Goal: Information Seeking & Learning: Find specific page/section

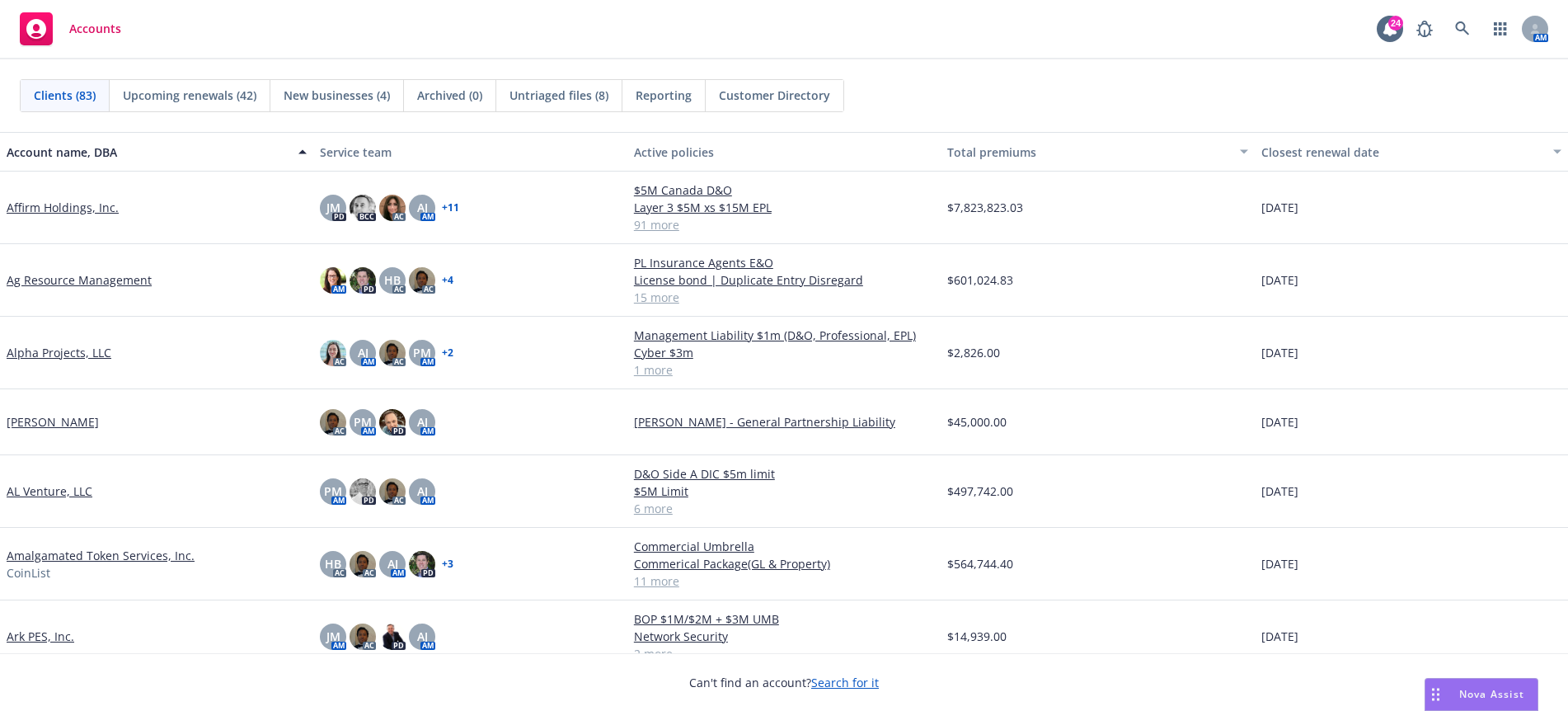
click at [1204, 100] on div "Clients (83) Upcoming renewals (42) New businesses (4) Archived (0) Untriaged f…" at bounding box center [783, 96] width 1528 height 33
click at [1462, 20] on link at bounding box center [1463, 29] width 33 height 33
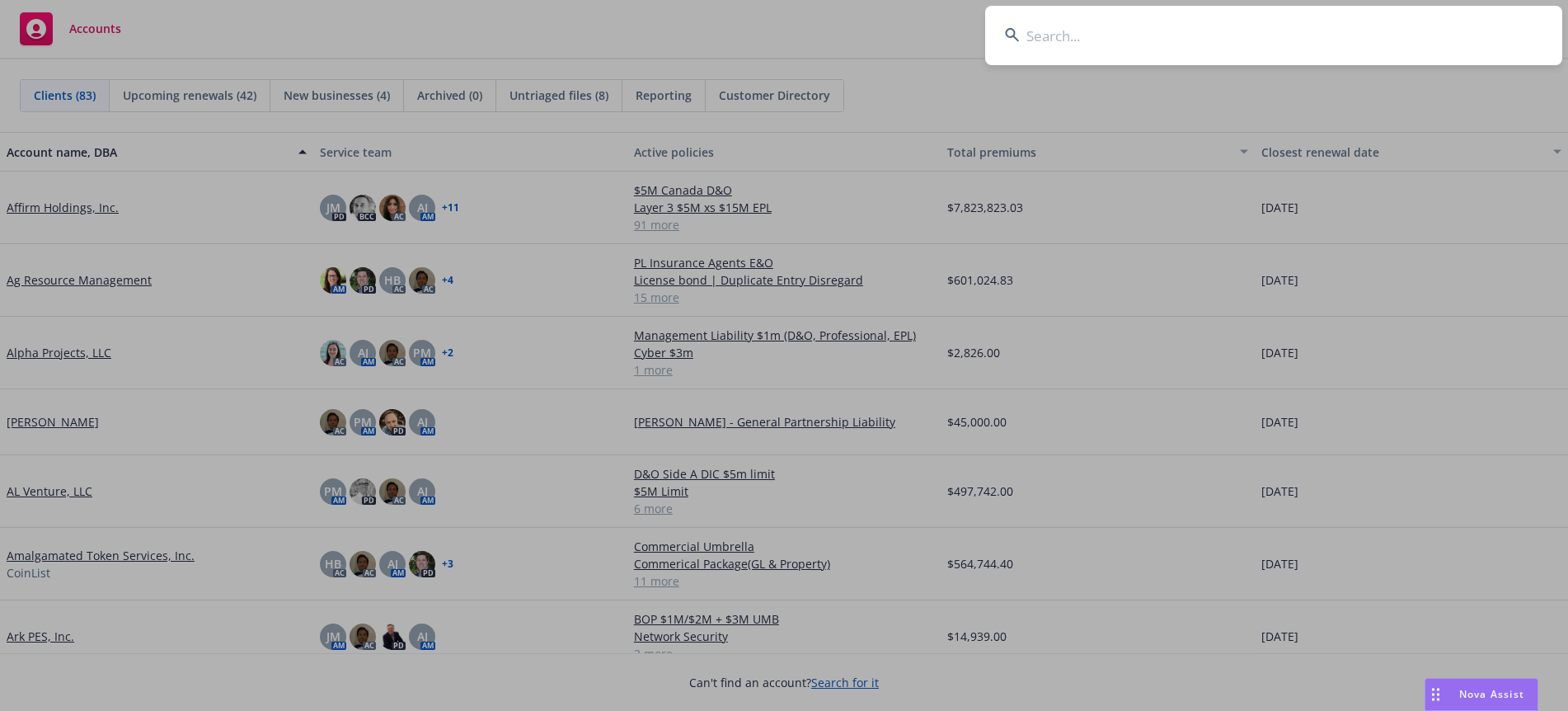
click at [1159, 37] on input at bounding box center [1274, 35] width 577 height 59
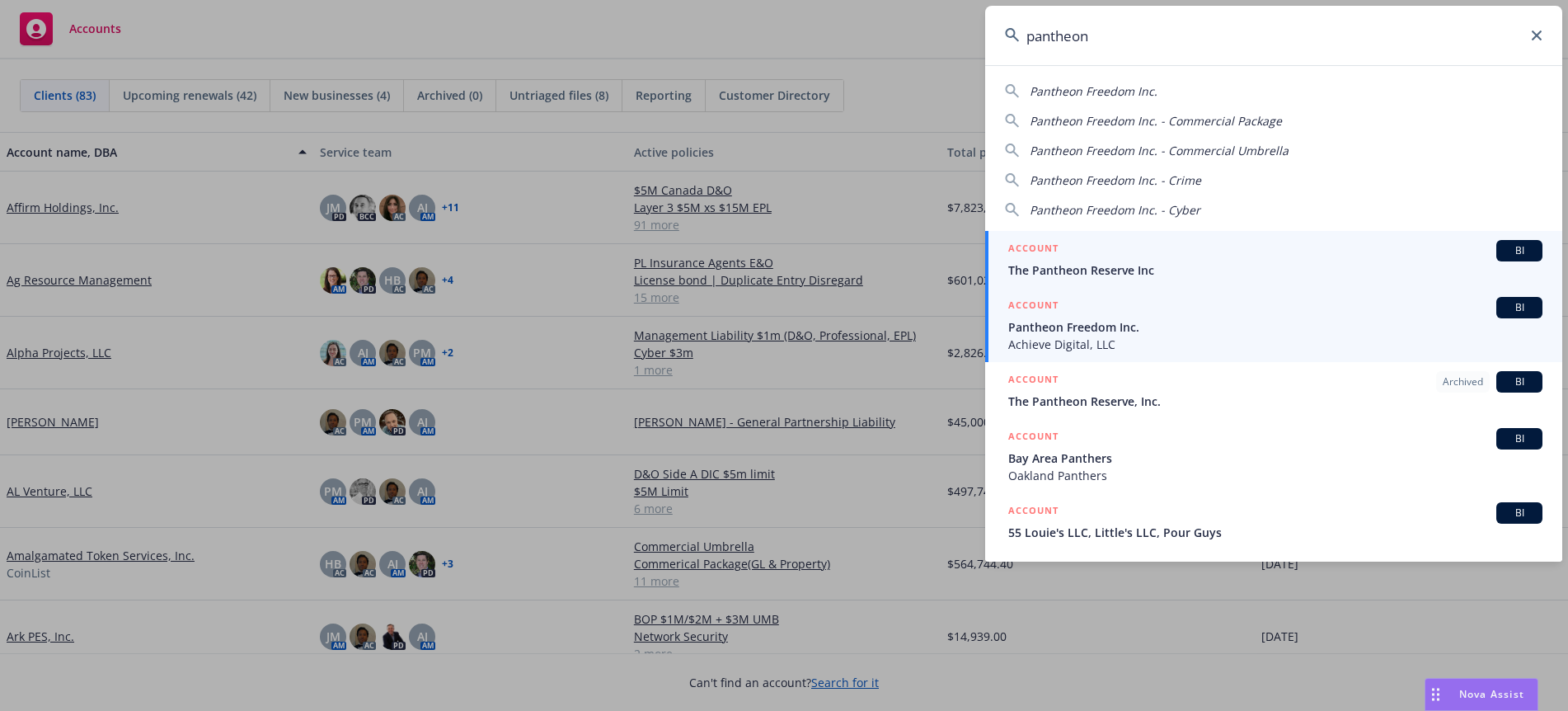
type input "pantheon"
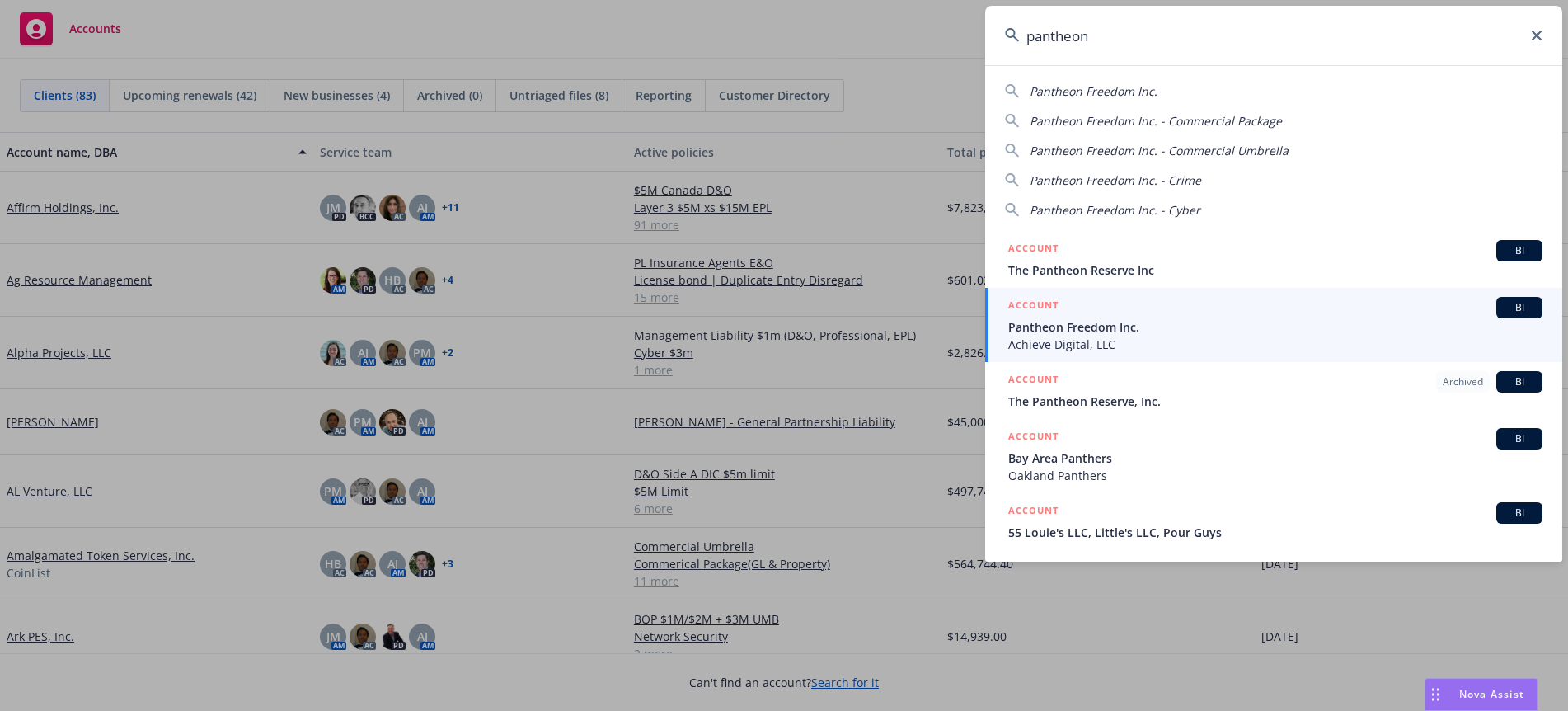
click at [1485, 320] on span "Pantheon Freedom Inc." at bounding box center [1275, 327] width 534 height 17
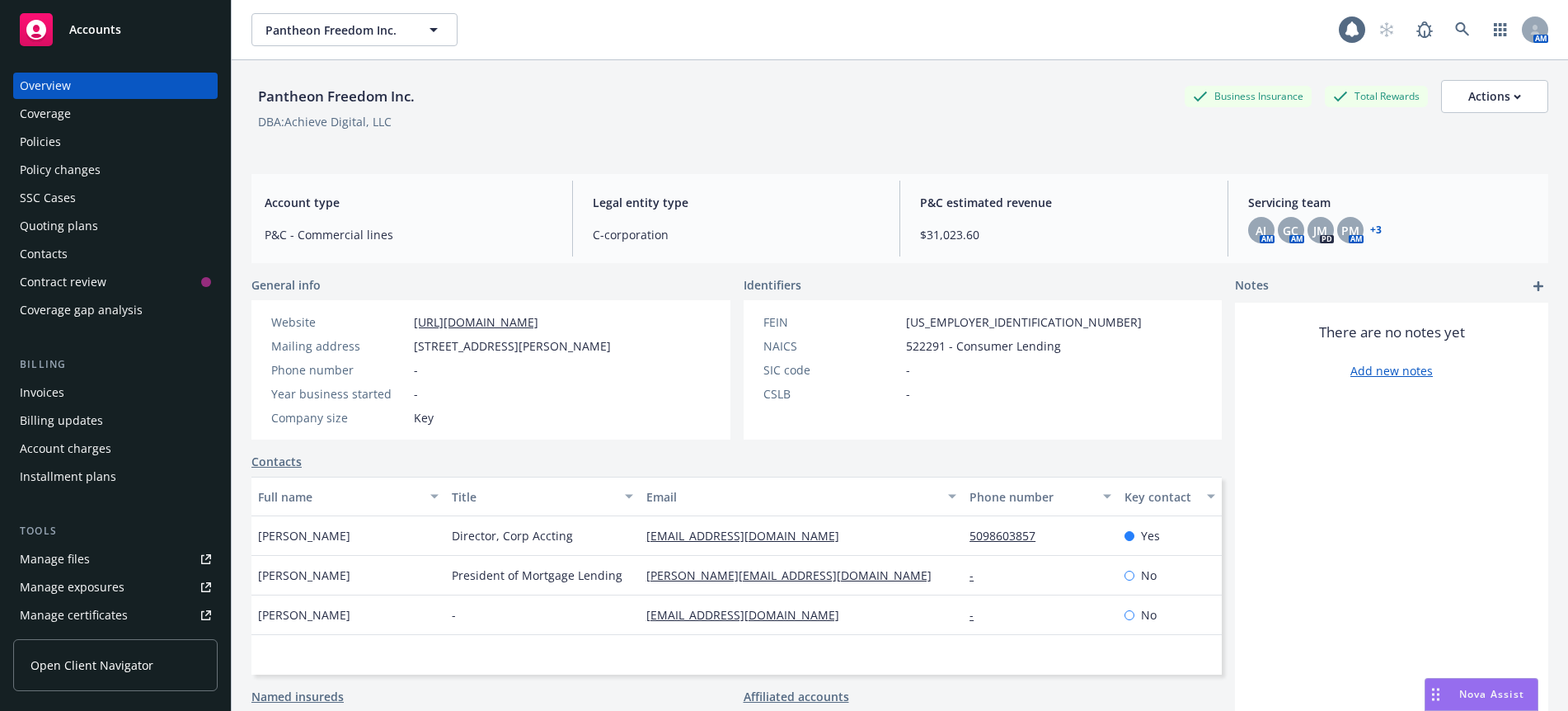
click at [870, 117] on div "DBA: Achieve Digital, LLC" at bounding box center [899, 122] width 1297 height 17
click at [80, 138] on div "Policies" at bounding box center [115, 141] width 191 height 26
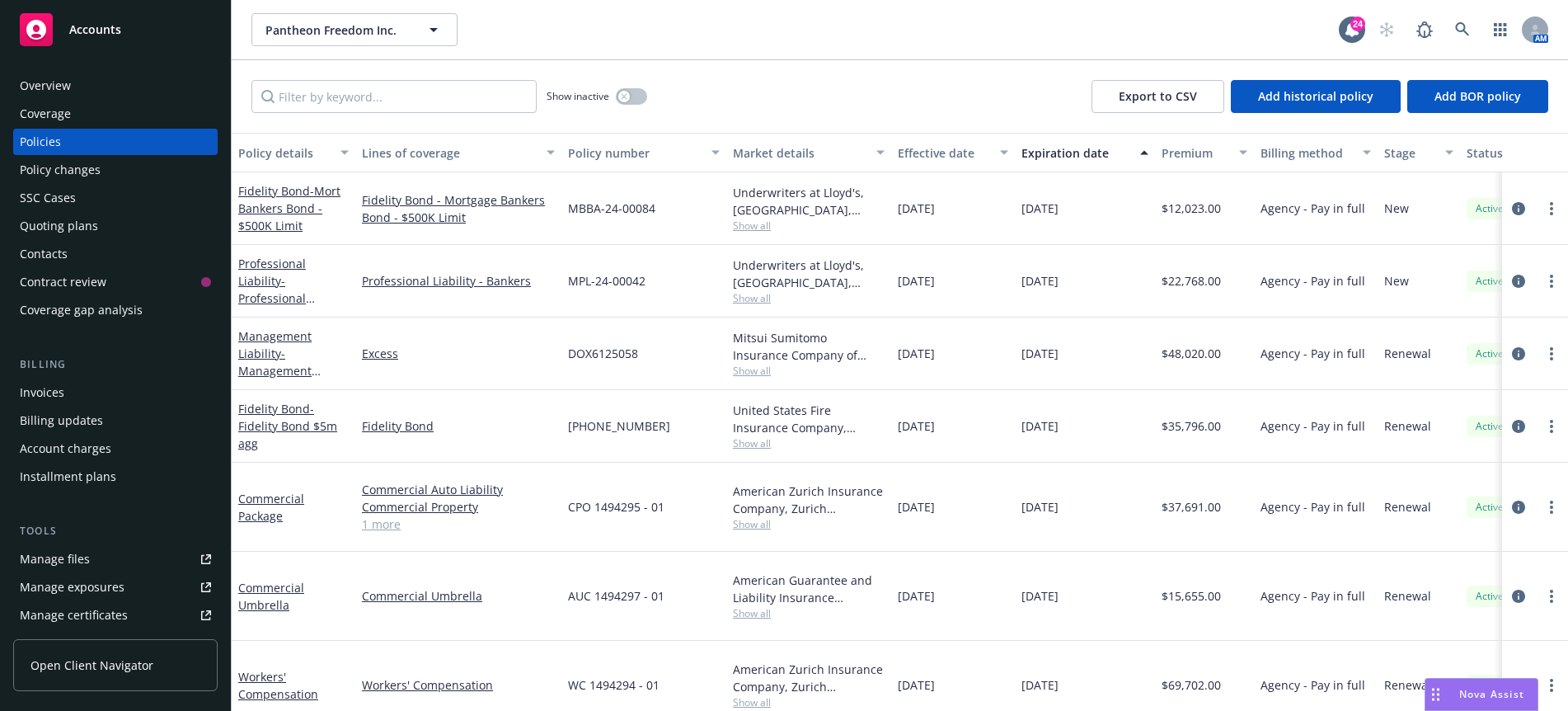
click at [964, 107] on div "Show inactive Export to CSV Add historical policy Add BOR policy" at bounding box center [900, 96] width 1336 height 72
drag, startPoint x: 923, startPoint y: 54, endPoint x: 1047, endPoint y: 54, distance: 124.0
click at [923, 54] on div "Pantheon Freedom Inc. Pantheon Freedom Inc. 24 AM" at bounding box center [900, 29] width 1336 height 59
click at [1453, 31] on link at bounding box center [1463, 30] width 33 height 33
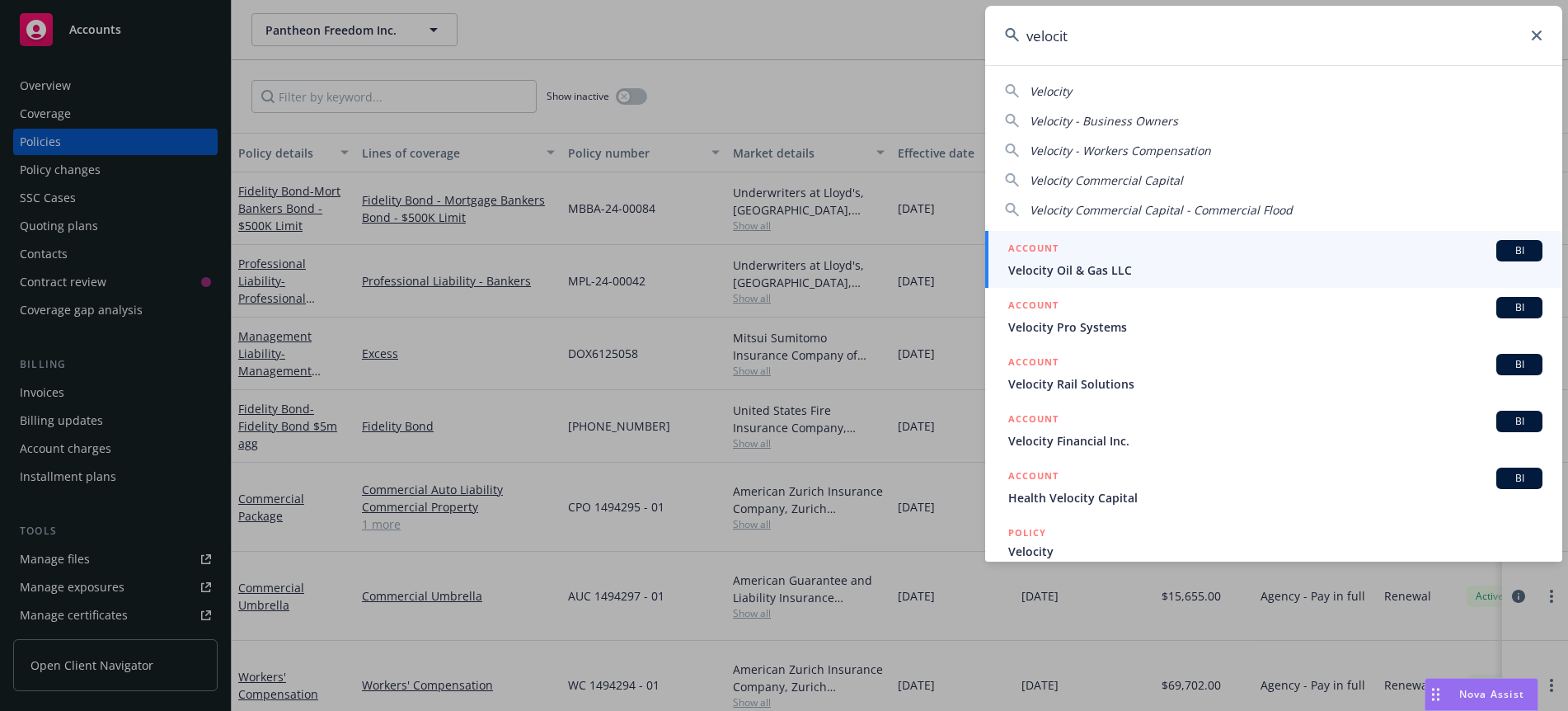
type input "velocity"
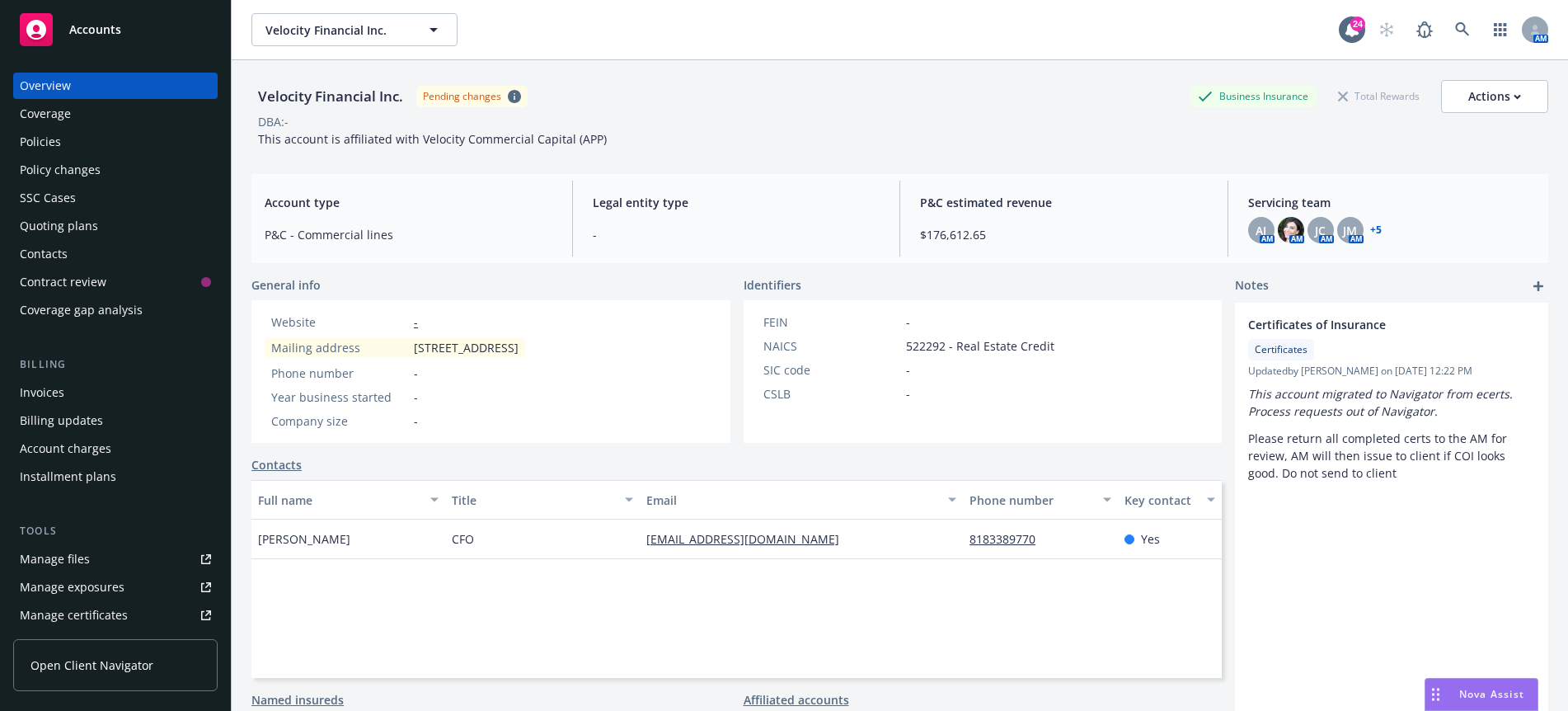
click at [923, 80] on div "Velocity Financial Inc. Pending changes Business Insurance Total Rewards Actions" at bounding box center [899, 97] width 1297 height 33
click at [112, 147] on div "Policies" at bounding box center [115, 141] width 191 height 26
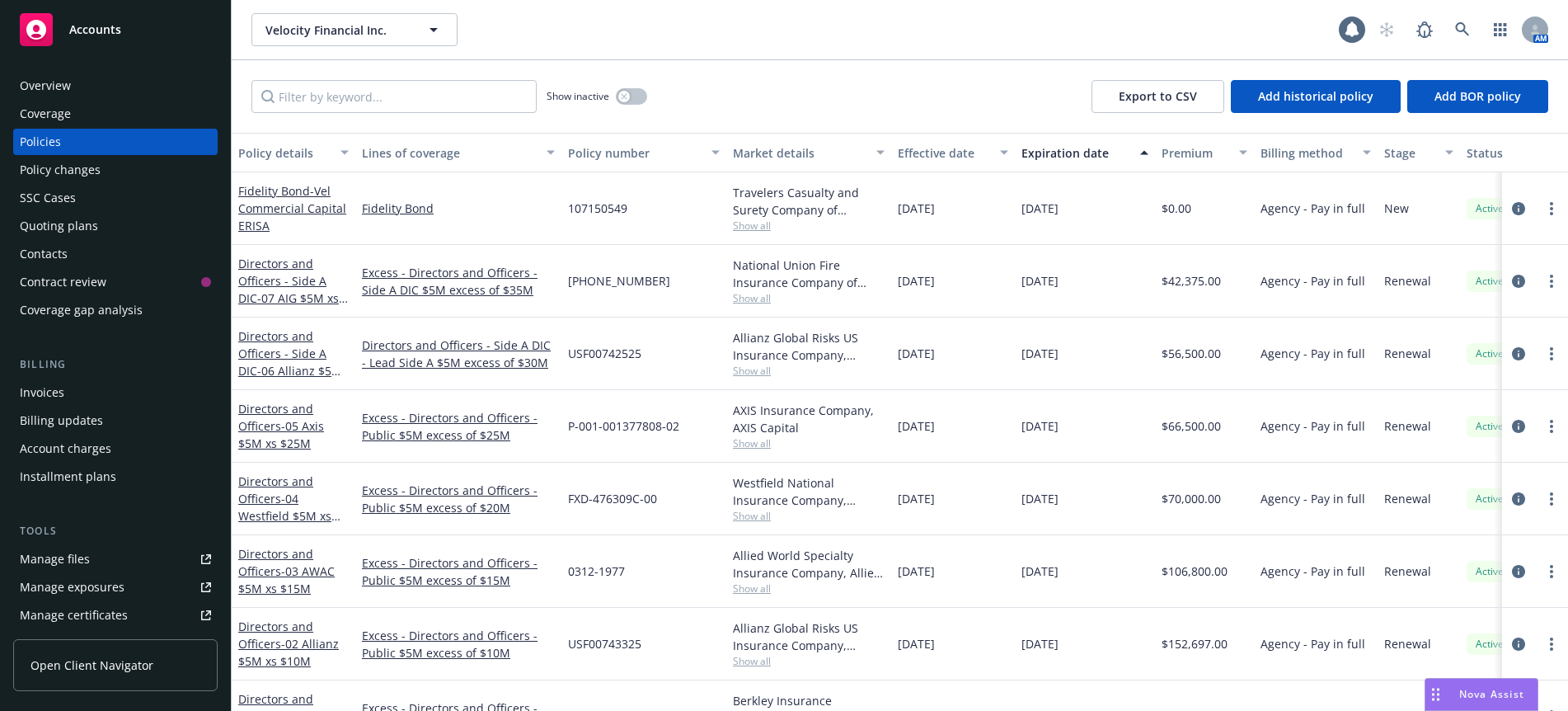
click at [934, 73] on div "Show inactive Export to CSV Add historical policy Add BOR policy" at bounding box center [900, 96] width 1336 height 72
click at [109, 395] on div "Invoices" at bounding box center [115, 392] width 191 height 26
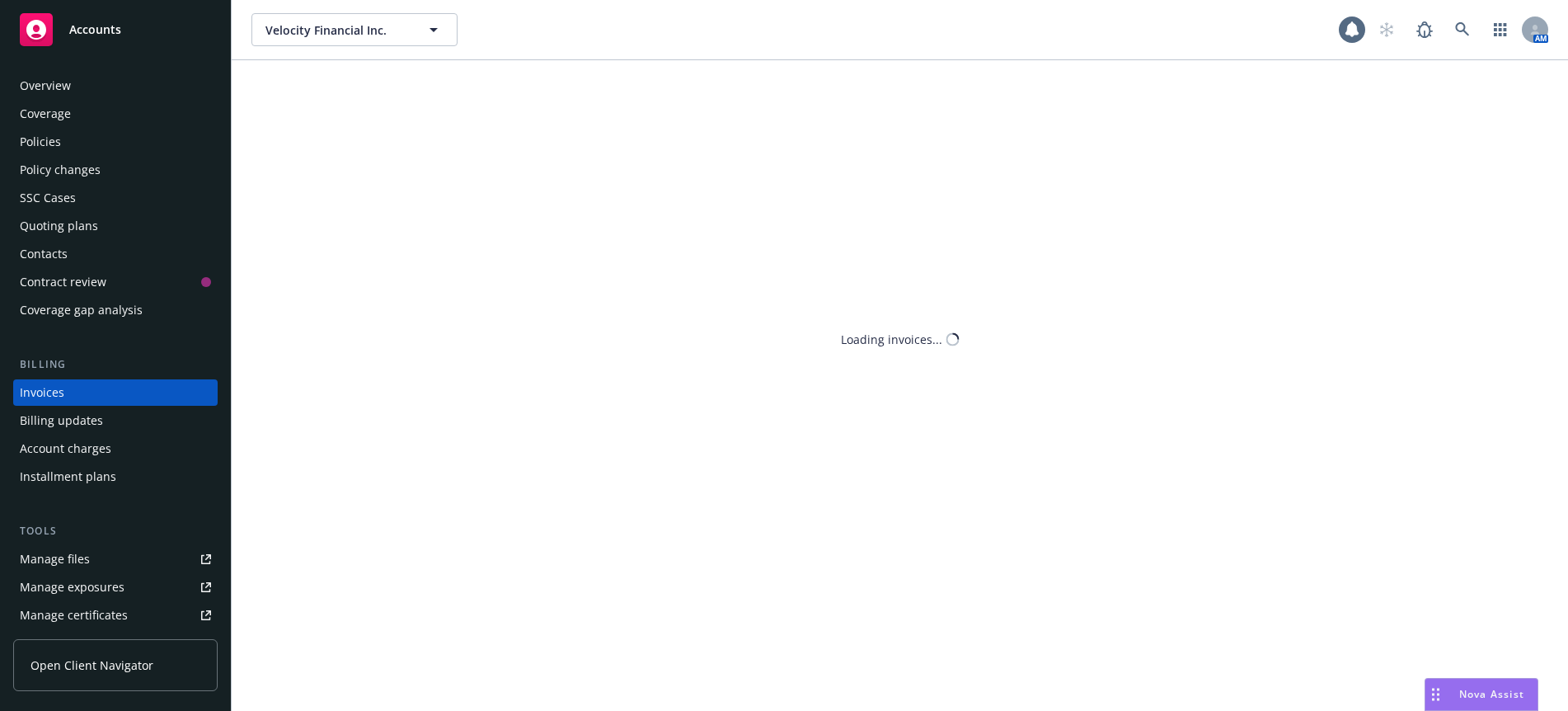
scroll to position [11, 0]
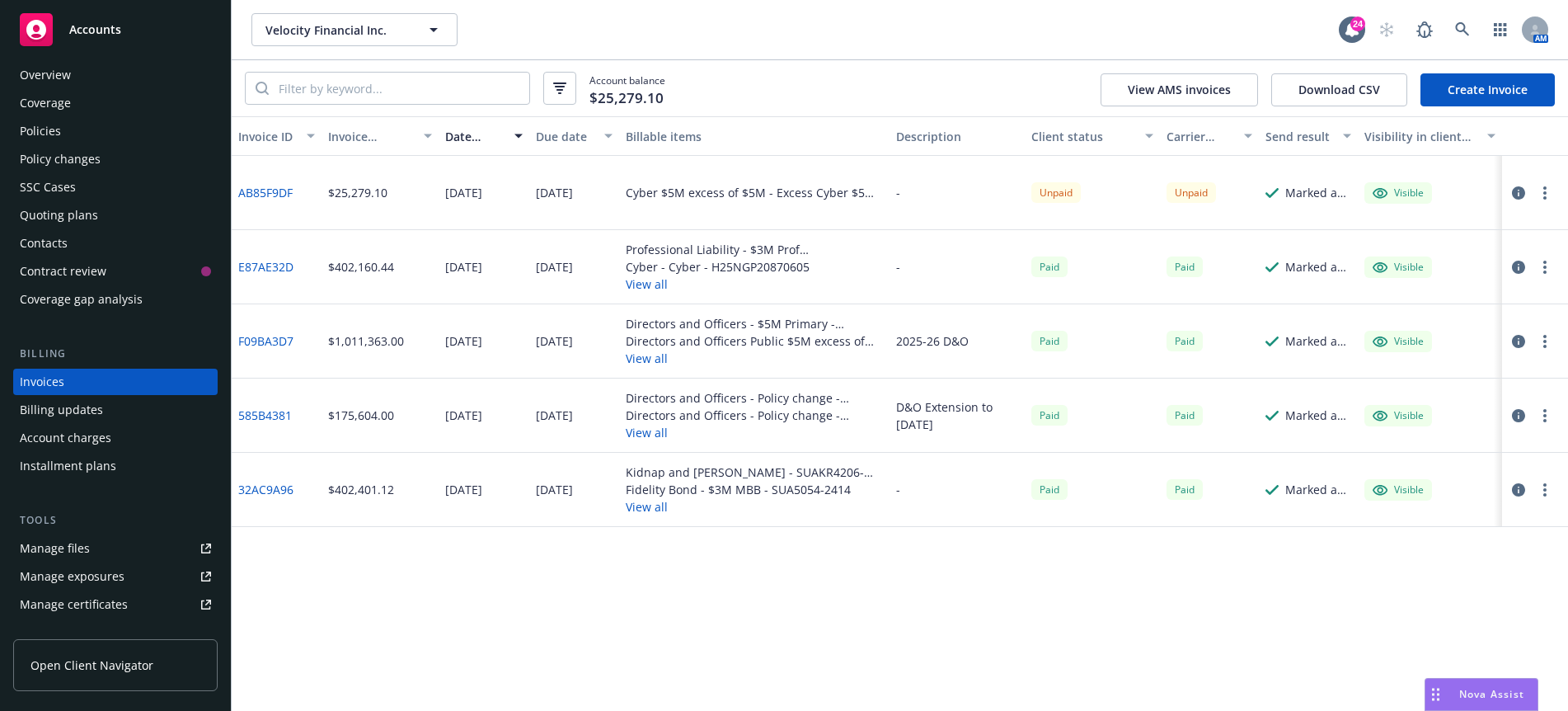
click at [762, 44] on div "Velocity Financial Inc. Velocity Financial Inc." at bounding box center [795, 30] width 1088 height 33
click at [901, 195] on div "-" at bounding box center [958, 192] width 135 height 74
click at [891, 191] on div "-" at bounding box center [958, 192] width 135 height 74
click at [1524, 192] on icon "button" at bounding box center [1519, 193] width 14 height 14
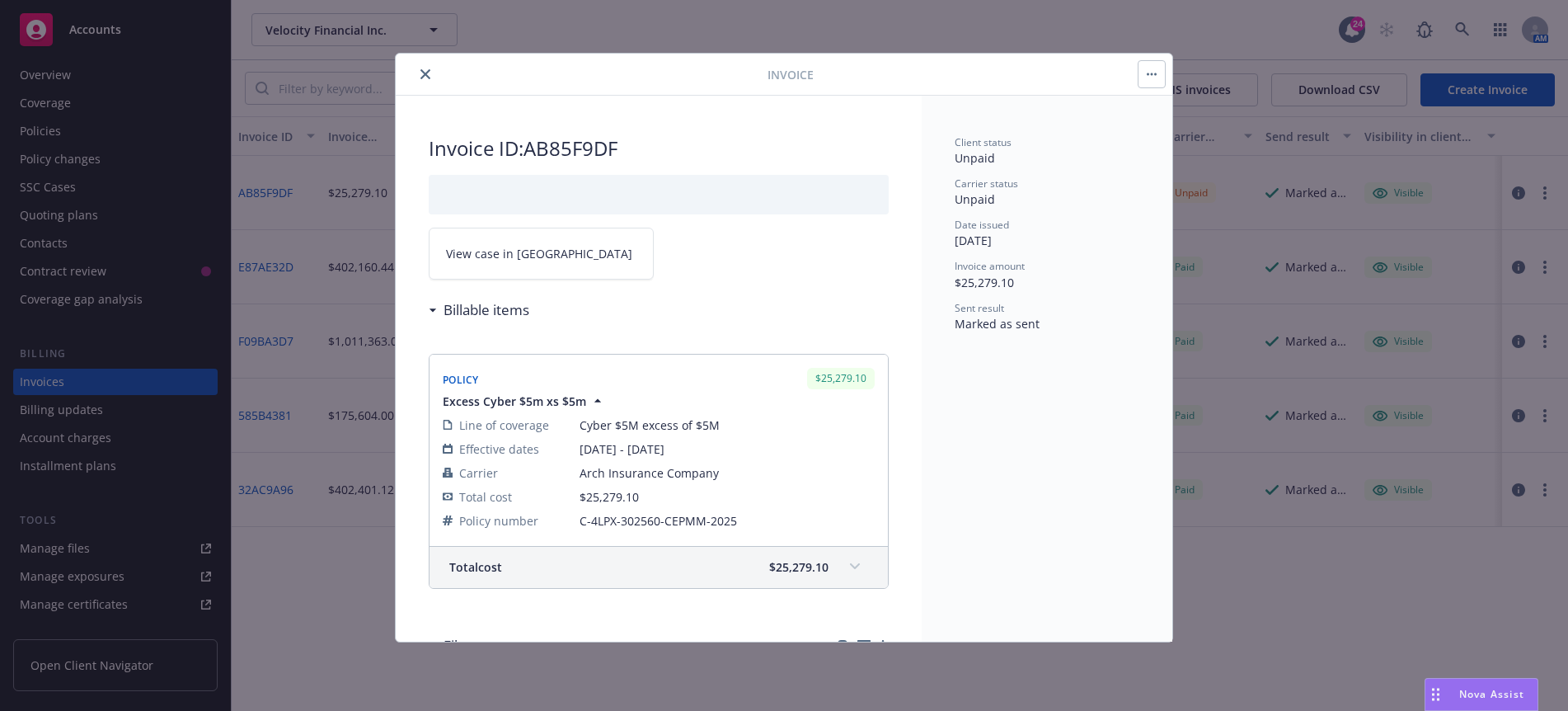
click at [427, 71] on icon "close" at bounding box center [426, 74] width 10 height 10
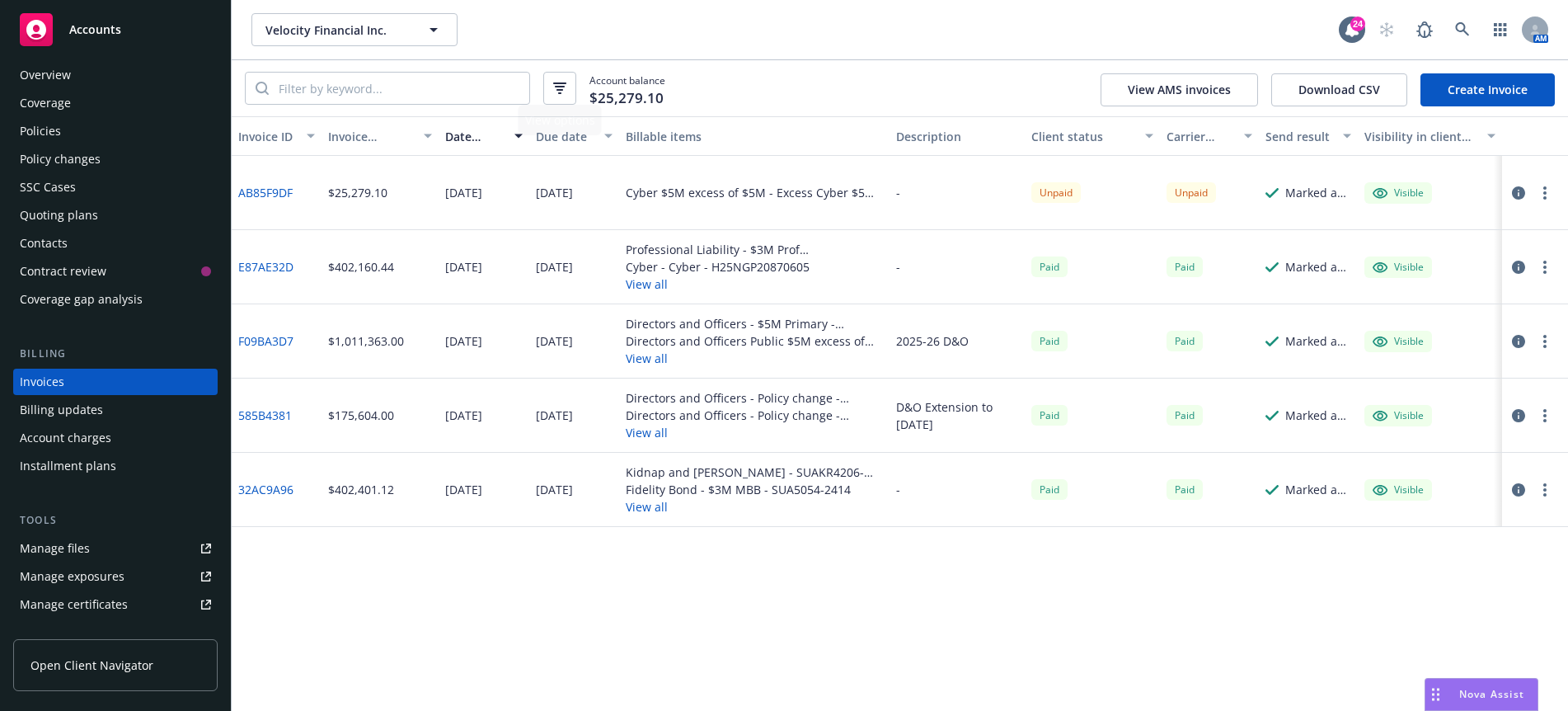
click at [737, 86] on div "Account balance $25,279.10 View AMS invoices Download CSV Create Invoice" at bounding box center [900, 88] width 1336 height 56
click at [103, 134] on div "Policies" at bounding box center [115, 130] width 191 height 26
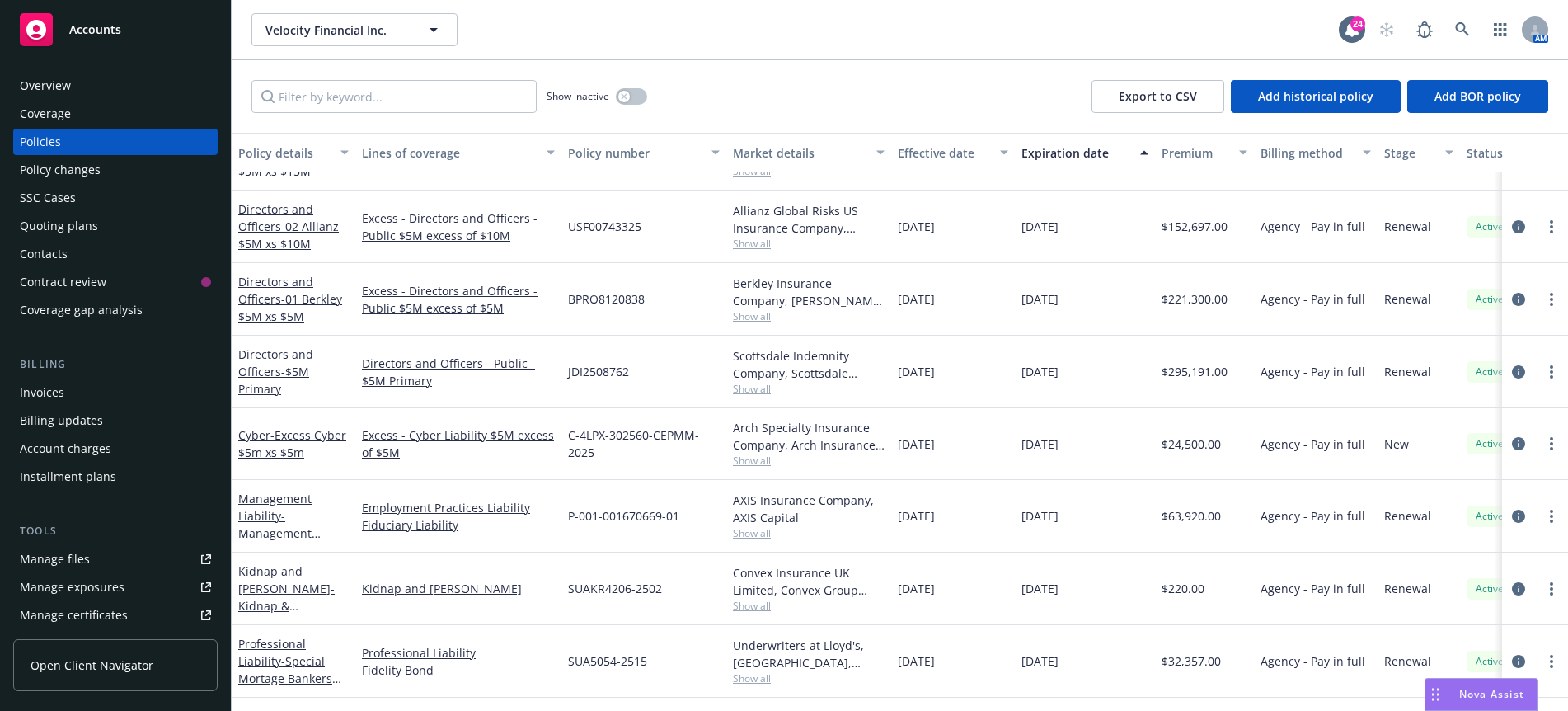
scroll to position [412, 0]
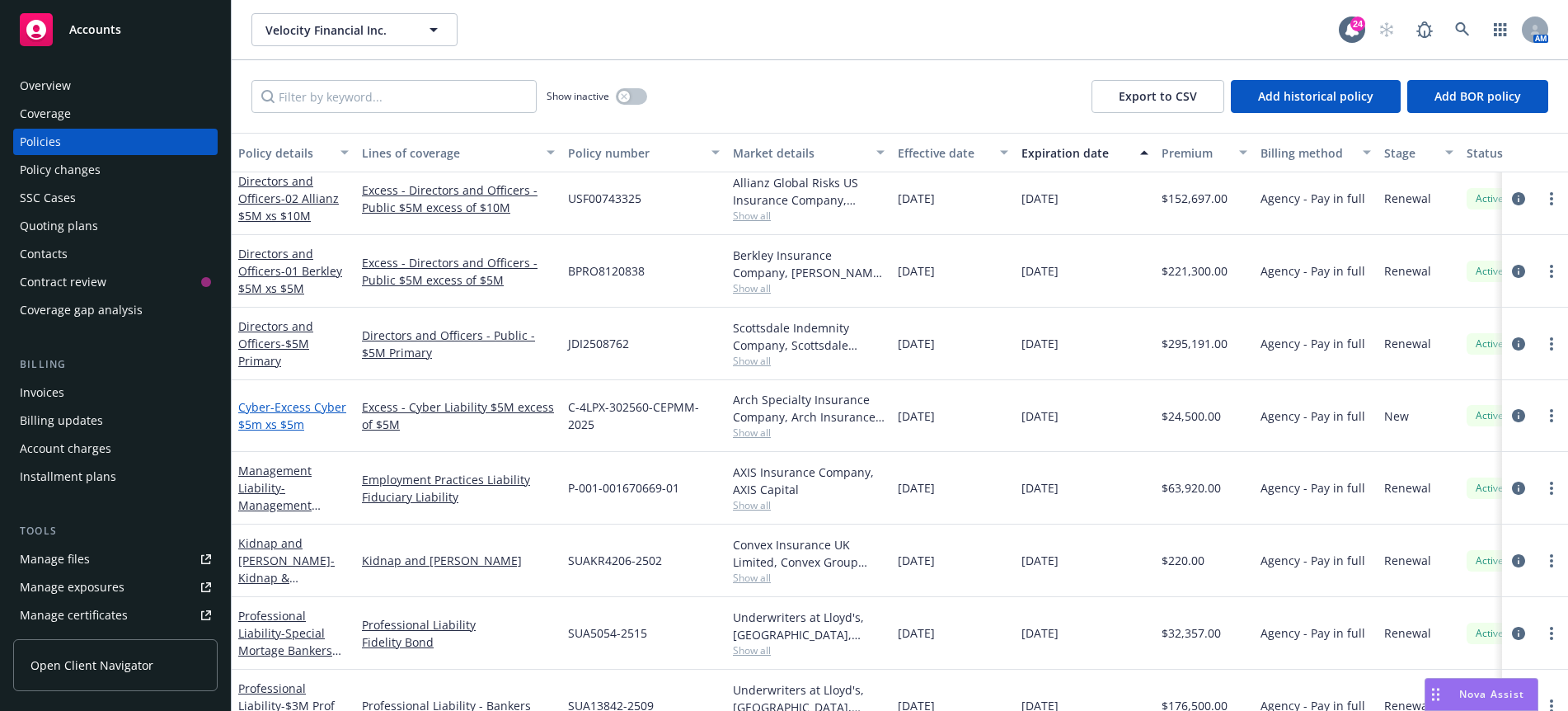
click at [268, 414] on span "- Excess Cyber $5m xs $5m" at bounding box center [293, 415] width 108 height 33
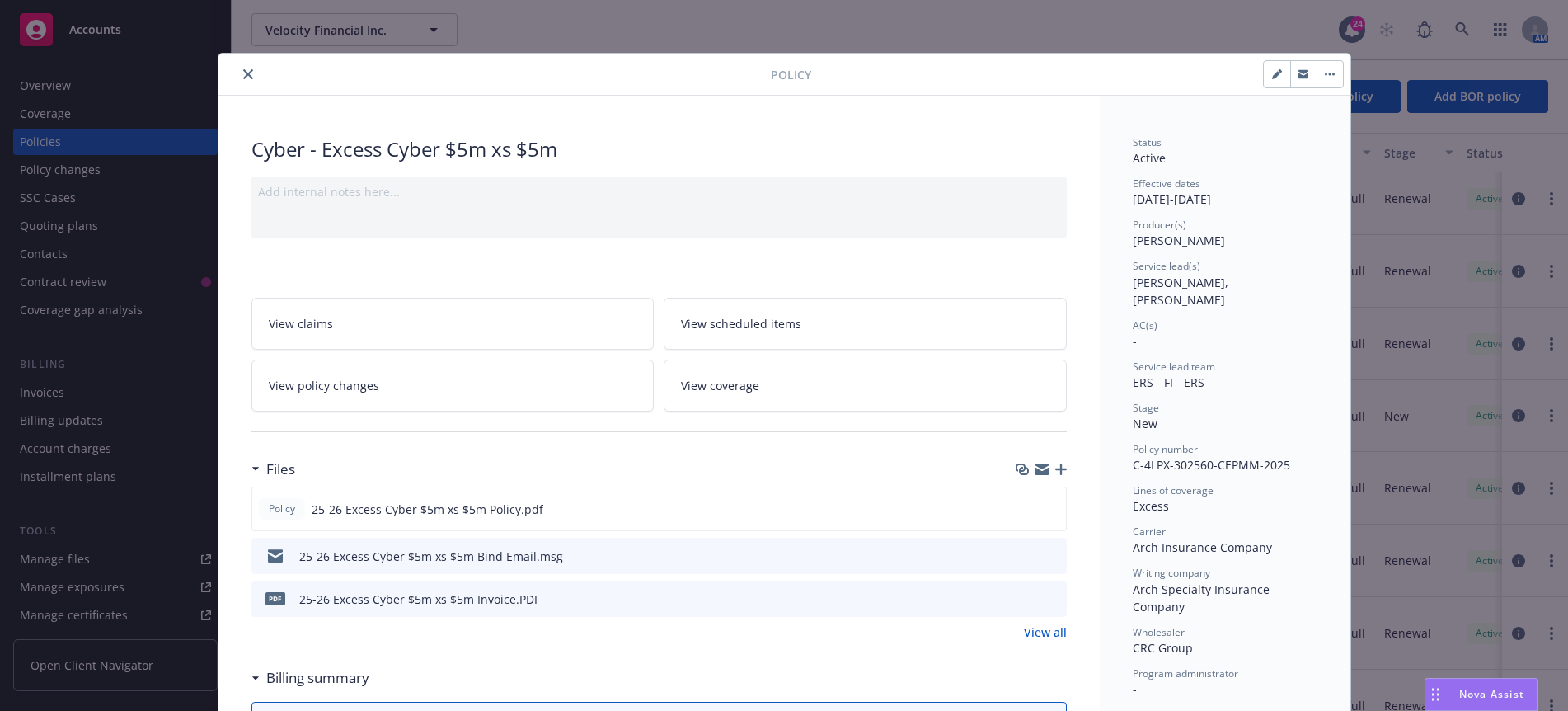
click at [247, 77] on button "close" at bounding box center [248, 74] width 19 height 19
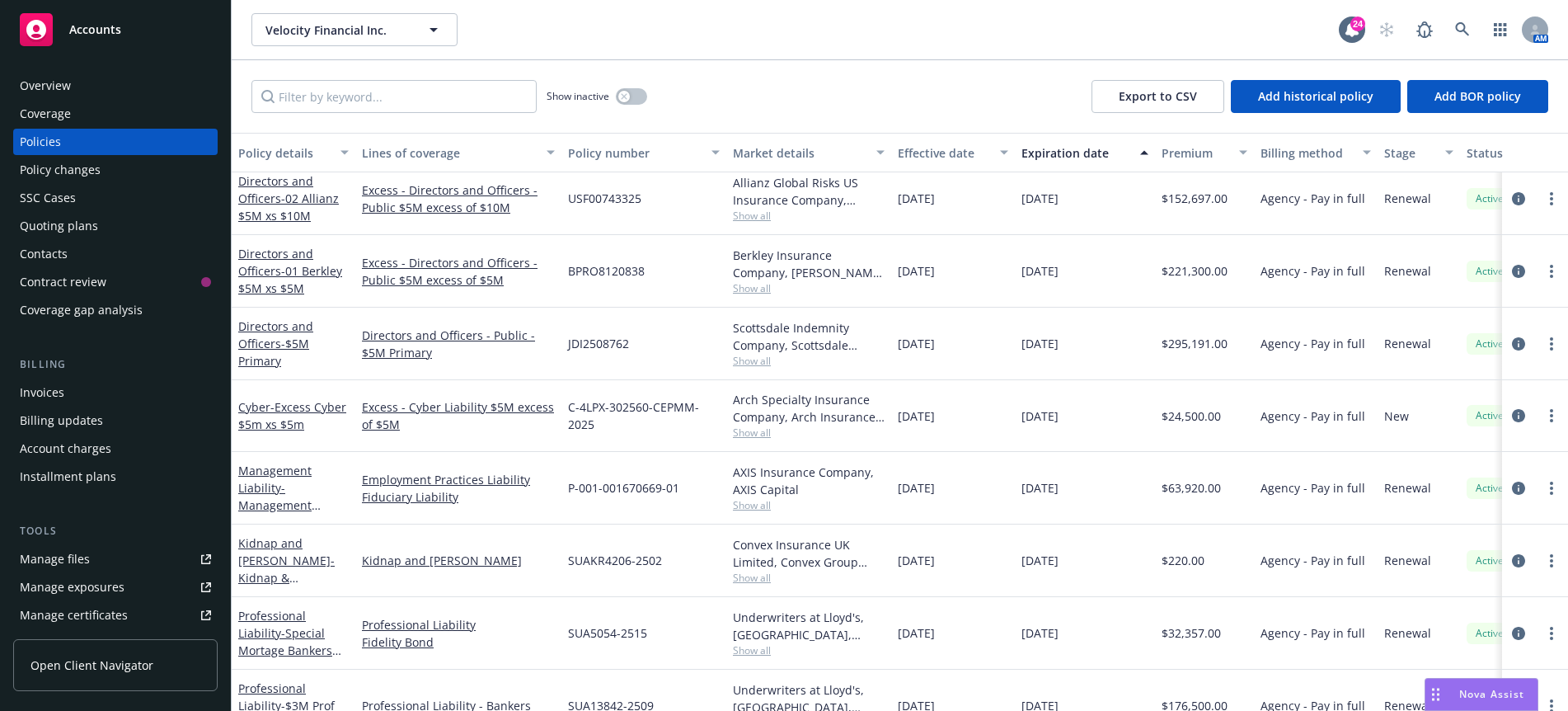
drag, startPoint x: 1021, startPoint y: 86, endPoint x: 1174, endPoint y: 32, distance: 162.2
click at [1021, 86] on div "Show inactive Export to CSV Add historical policy Add BOR policy" at bounding box center [900, 96] width 1336 height 72
click at [1470, 23] on link at bounding box center [1463, 30] width 33 height 33
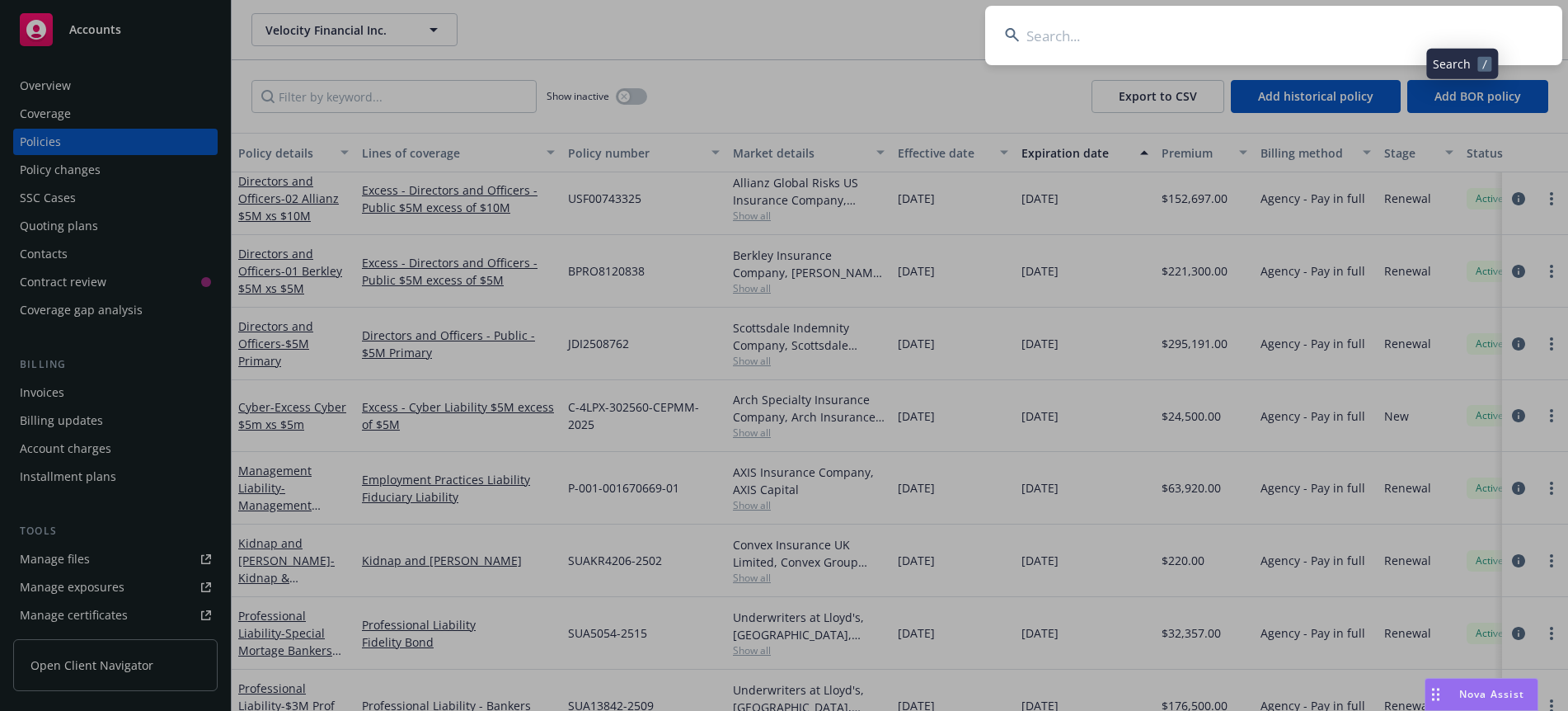
drag, startPoint x: 1470, startPoint y: 23, endPoint x: 1425, endPoint y: 32, distance: 45.9
click at [1426, 32] on input at bounding box center [1274, 35] width 577 height 59
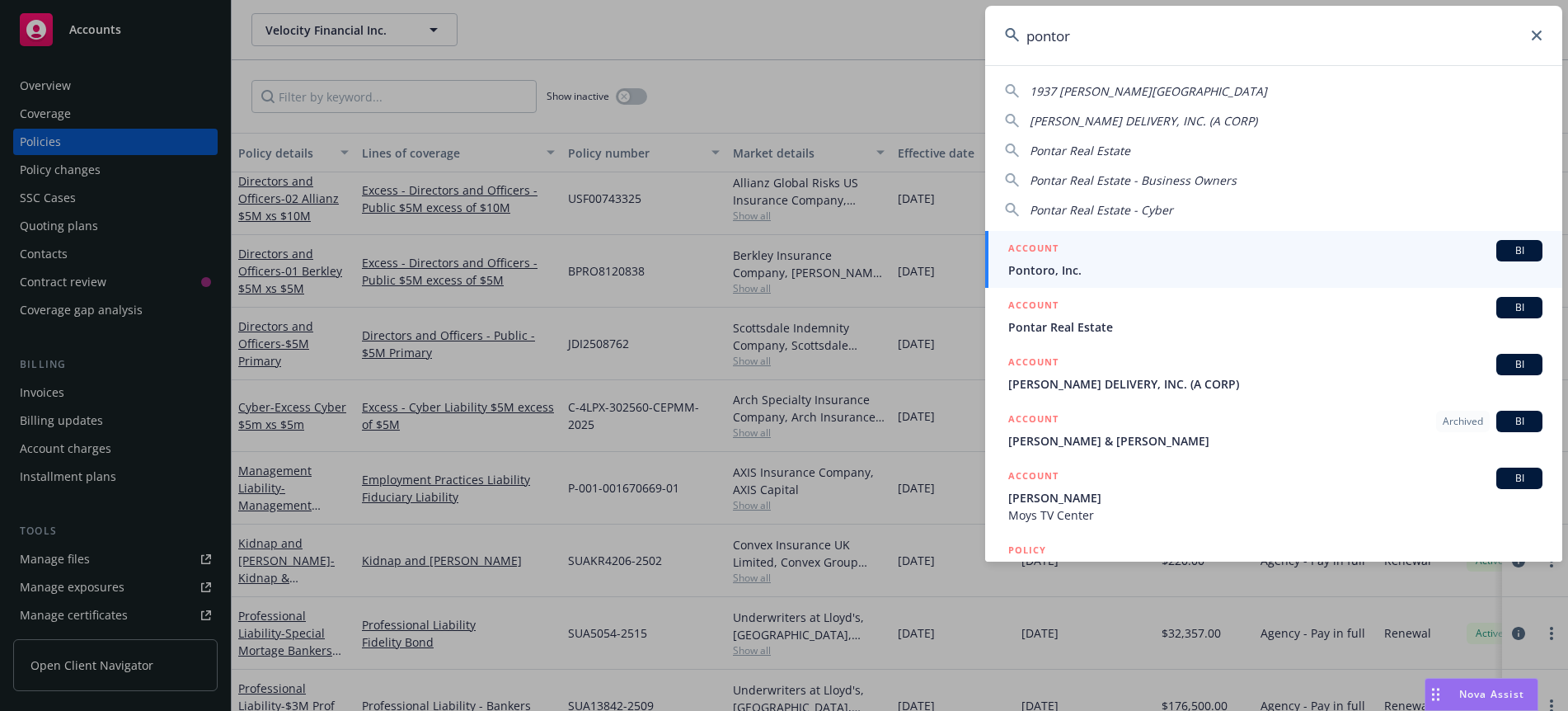
type input "pontoro"
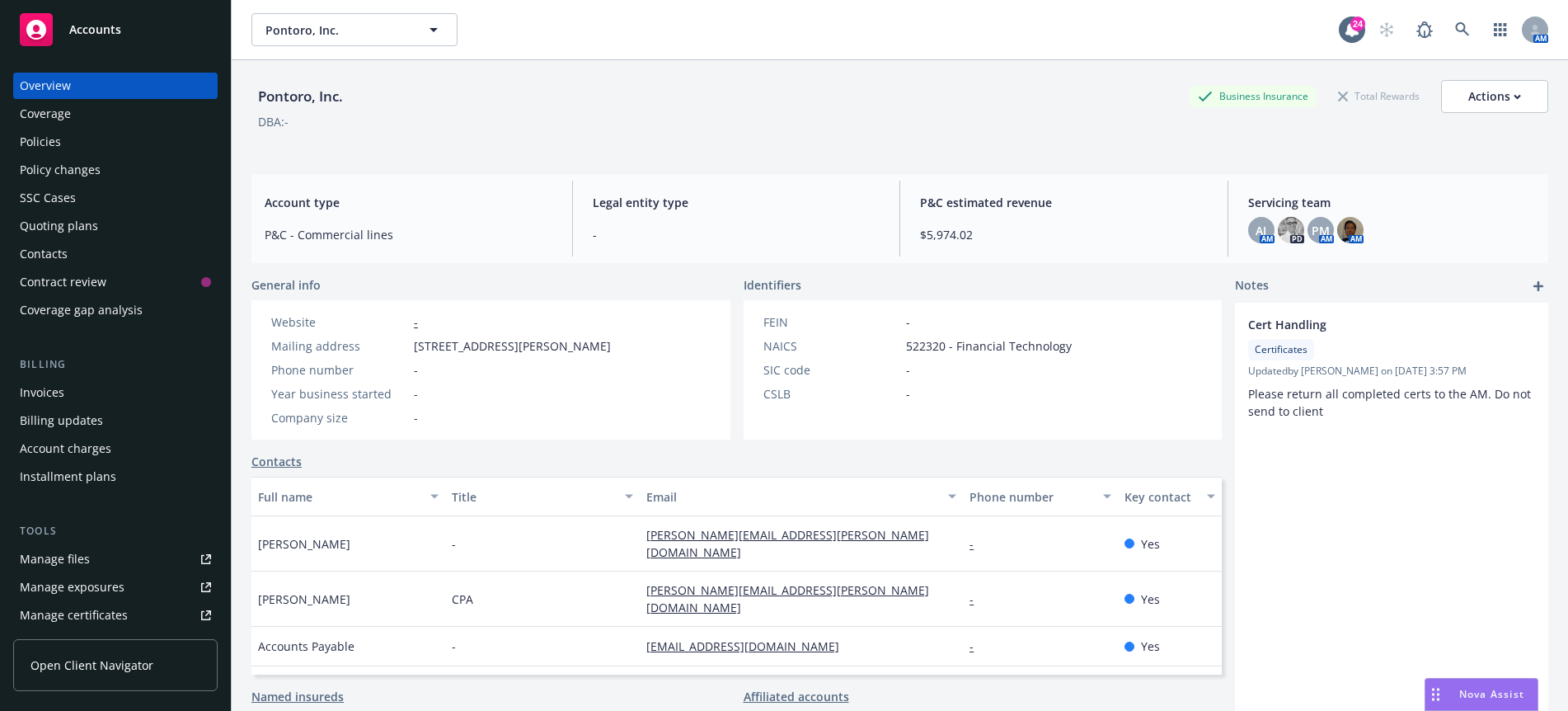
click at [661, 129] on div "DBA: -" at bounding box center [899, 122] width 1297 height 17
click at [98, 395] on div "Invoices" at bounding box center [115, 392] width 191 height 26
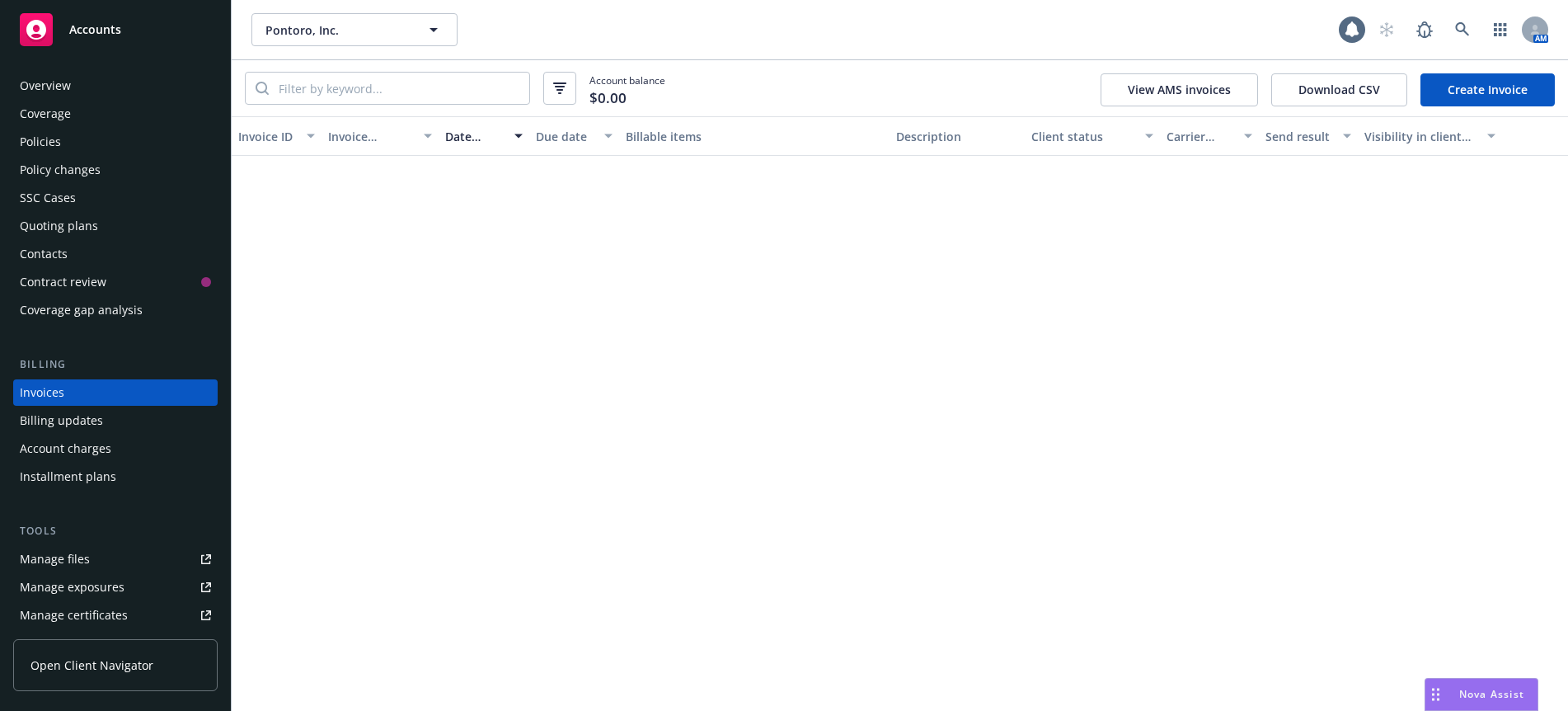
scroll to position [11, 0]
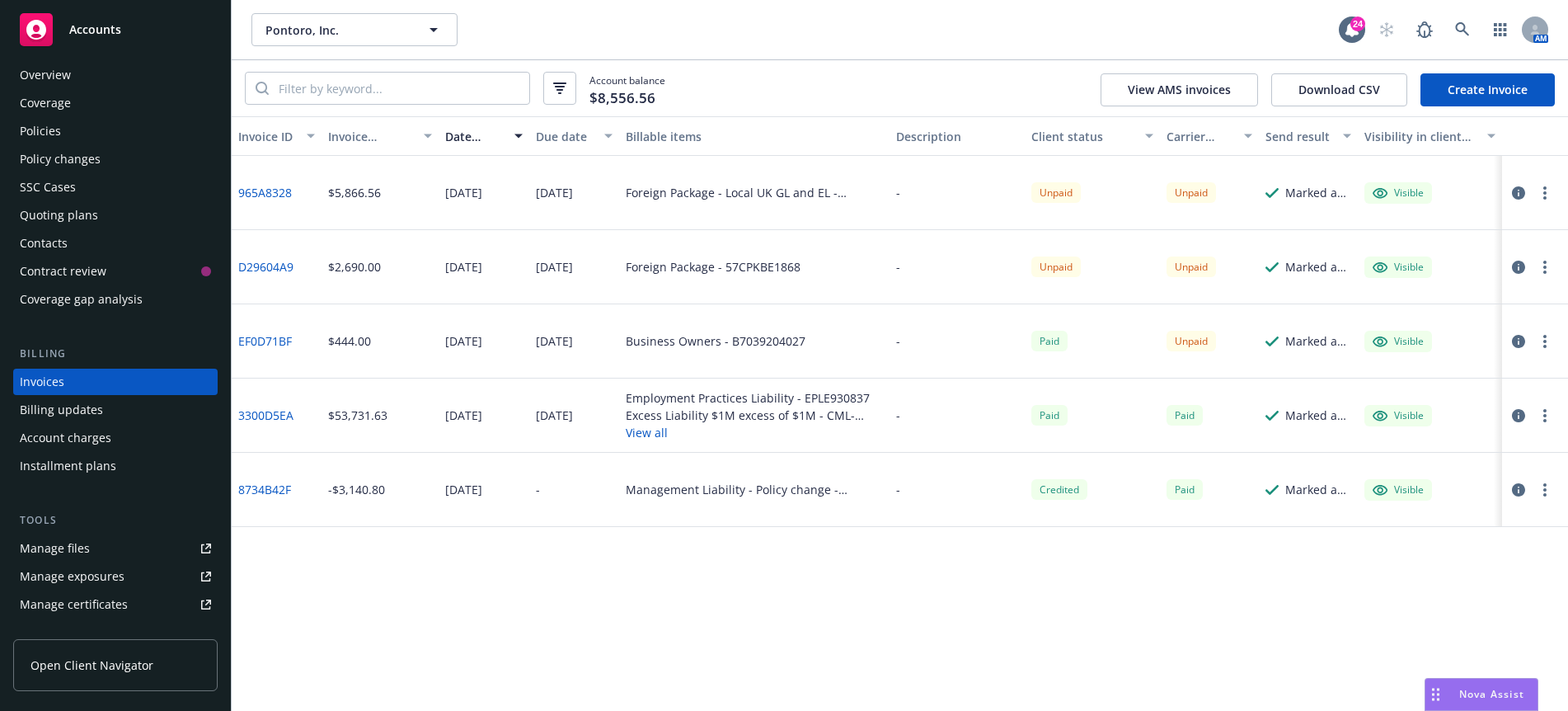
click at [1542, 345] on button "button" at bounding box center [1545, 341] width 19 height 19
click at [1255, 589] on div "Invoice ID Invoice amount Date issued Due date Billable items Description Clien…" at bounding box center [900, 413] width 1336 height 595
click at [854, 91] on div "Account balance $8,556.56 View AMS invoices Download CSV Create Invoice" at bounding box center [900, 88] width 1336 height 56
click at [68, 131] on div "Policies" at bounding box center [115, 130] width 191 height 26
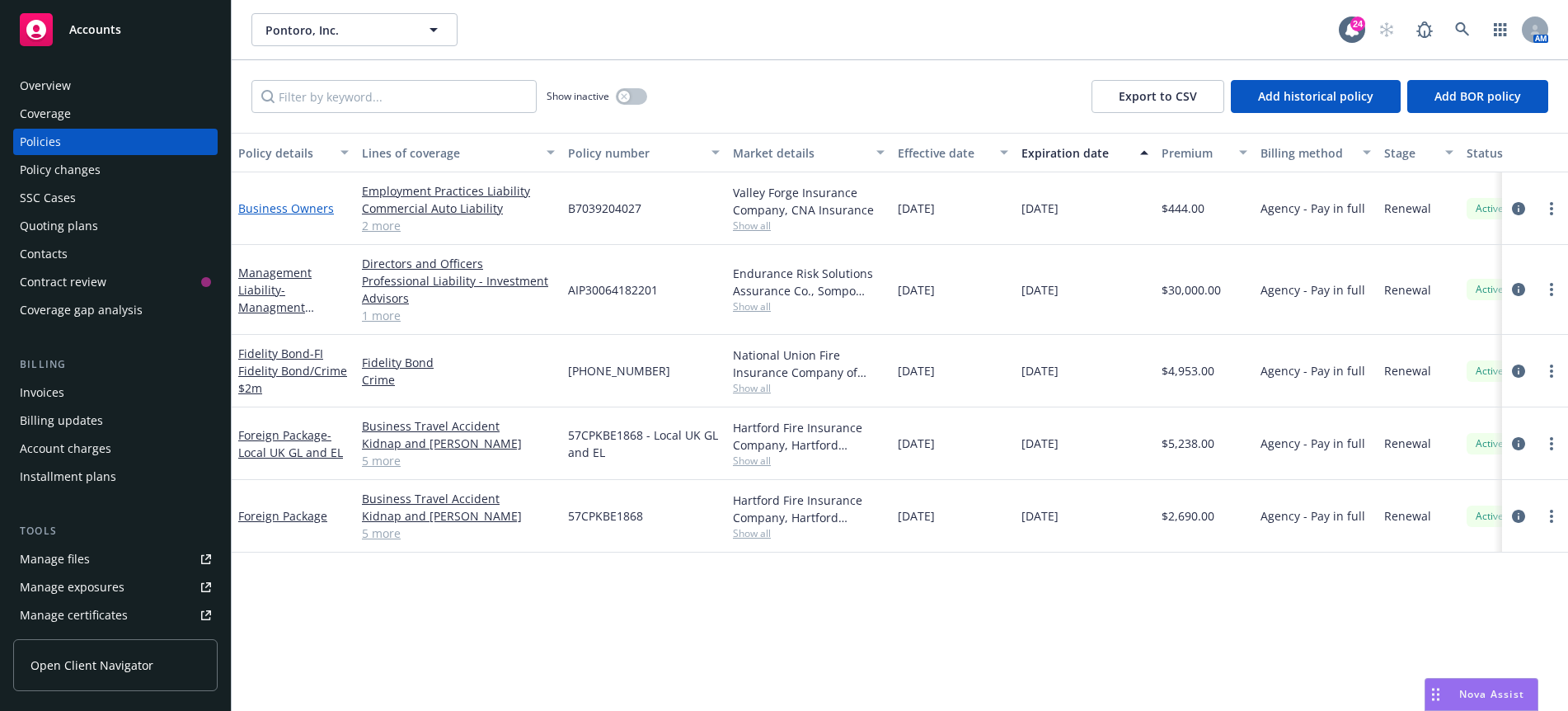
click at [274, 213] on link "Business Owners" at bounding box center [286, 209] width 96 height 15
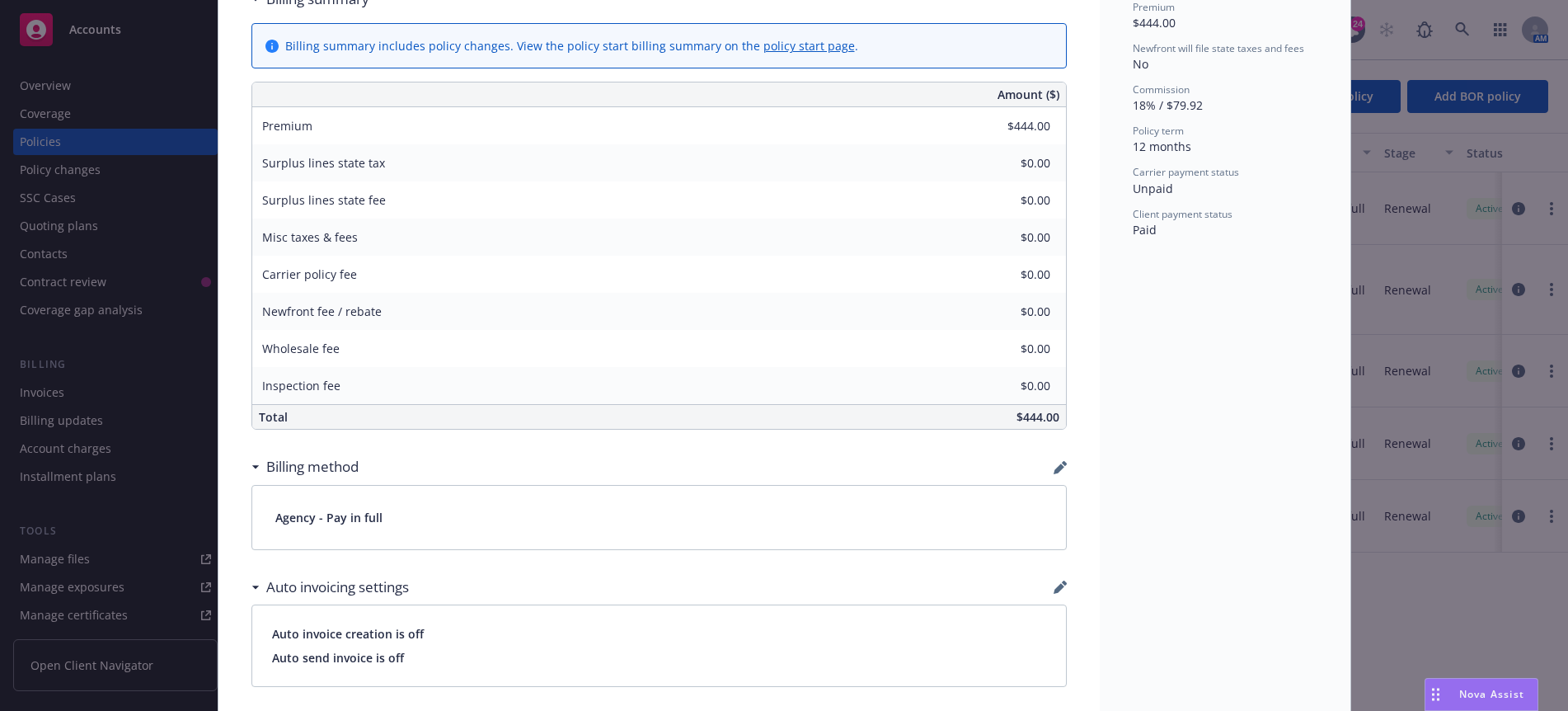
scroll to position [825, 0]
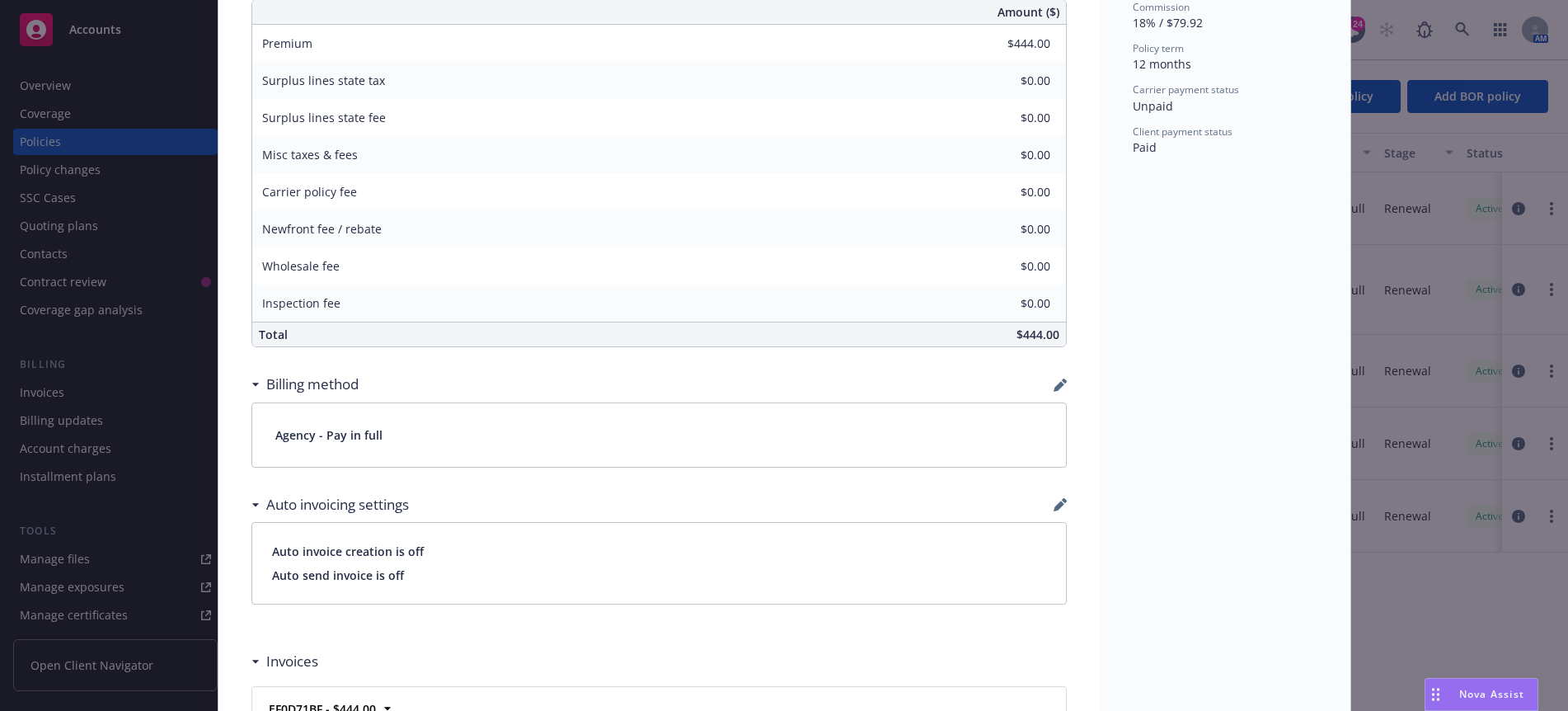
click at [1047, 382] on div "Billing method" at bounding box center [658, 384] width 816 height 35
click at [1053, 385] on icon "button" at bounding box center [1058, 386] width 11 height 11
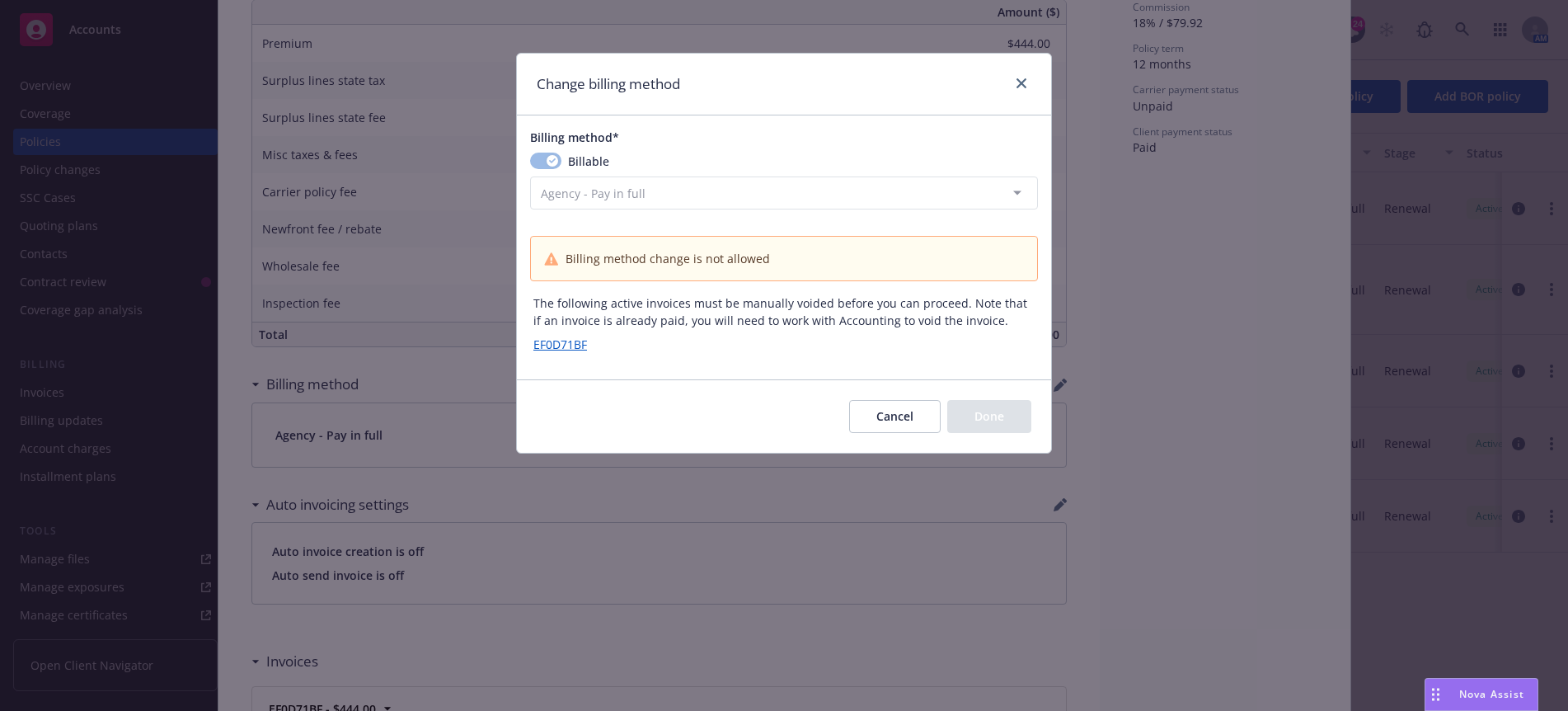
click at [728, 266] on span "Billing method change is not allowed" at bounding box center [668, 259] width 205 height 17
click at [1022, 94] on div at bounding box center [1018, 84] width 26 height 21
click at [1018, 90] on link "close" at bounding box center [1022, 83] width 19 height 19
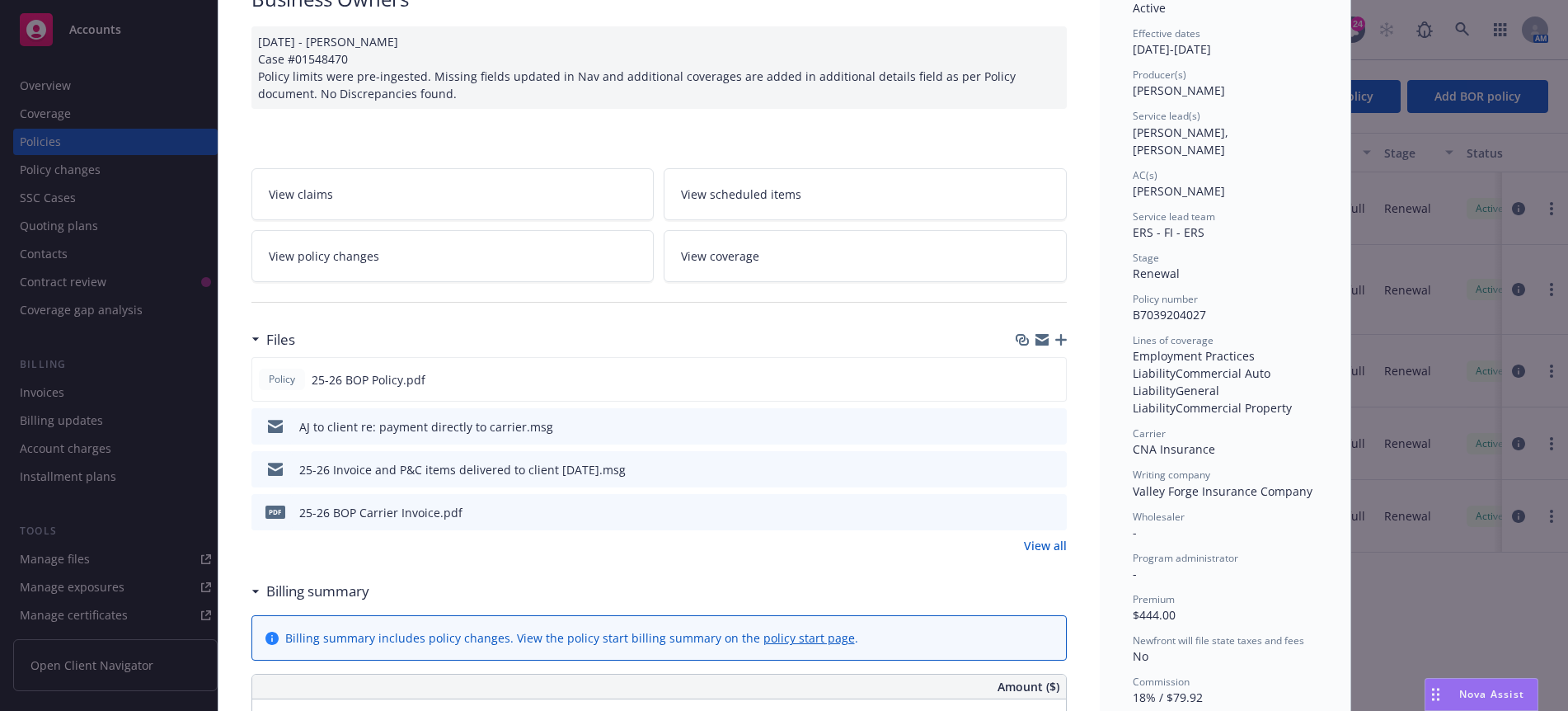
scroll to position [0, 0]
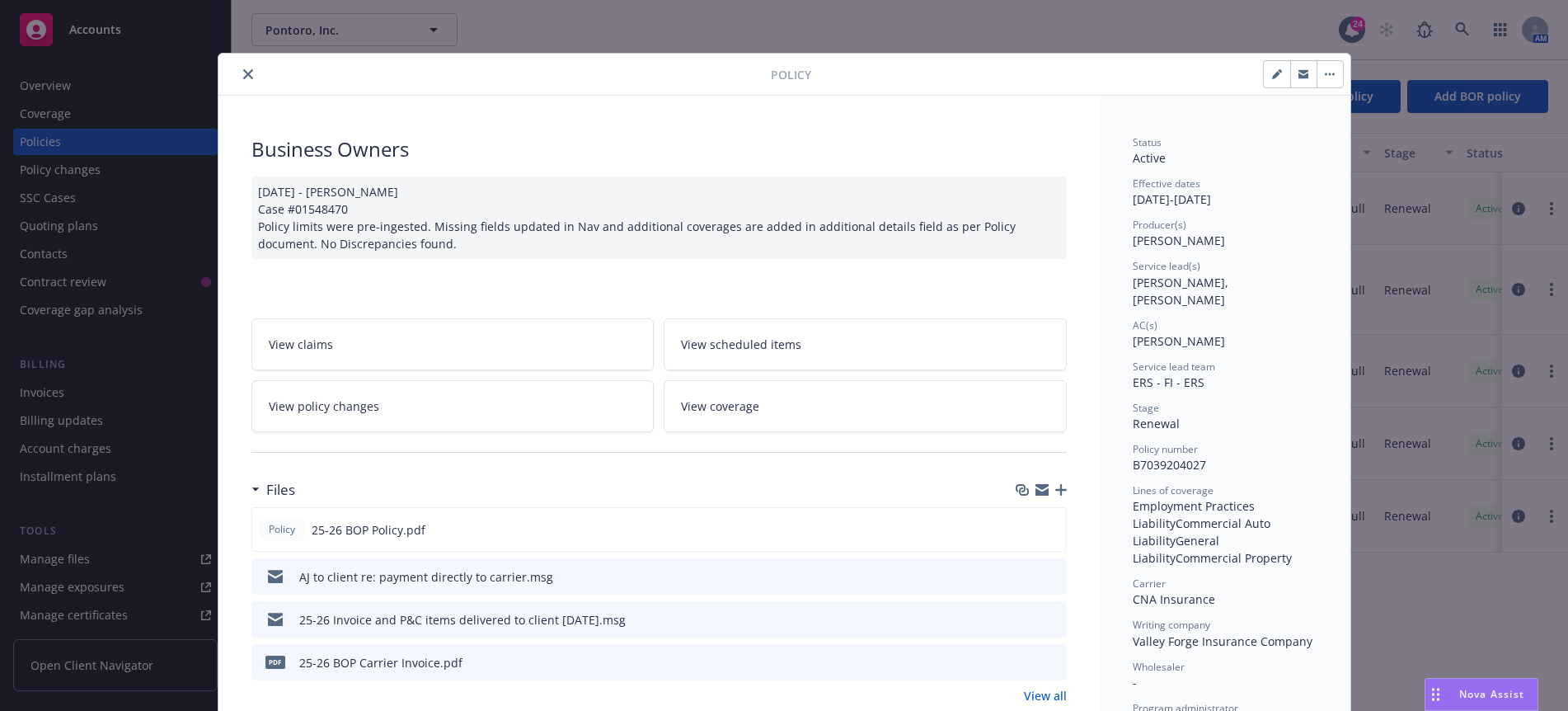
click at [1067, 93] on div "Policy" at bounding box center [784, 75] width 1133 height 43
click at [245, 69] on button "close" at bounding box center [248, 74] width 19 height 19
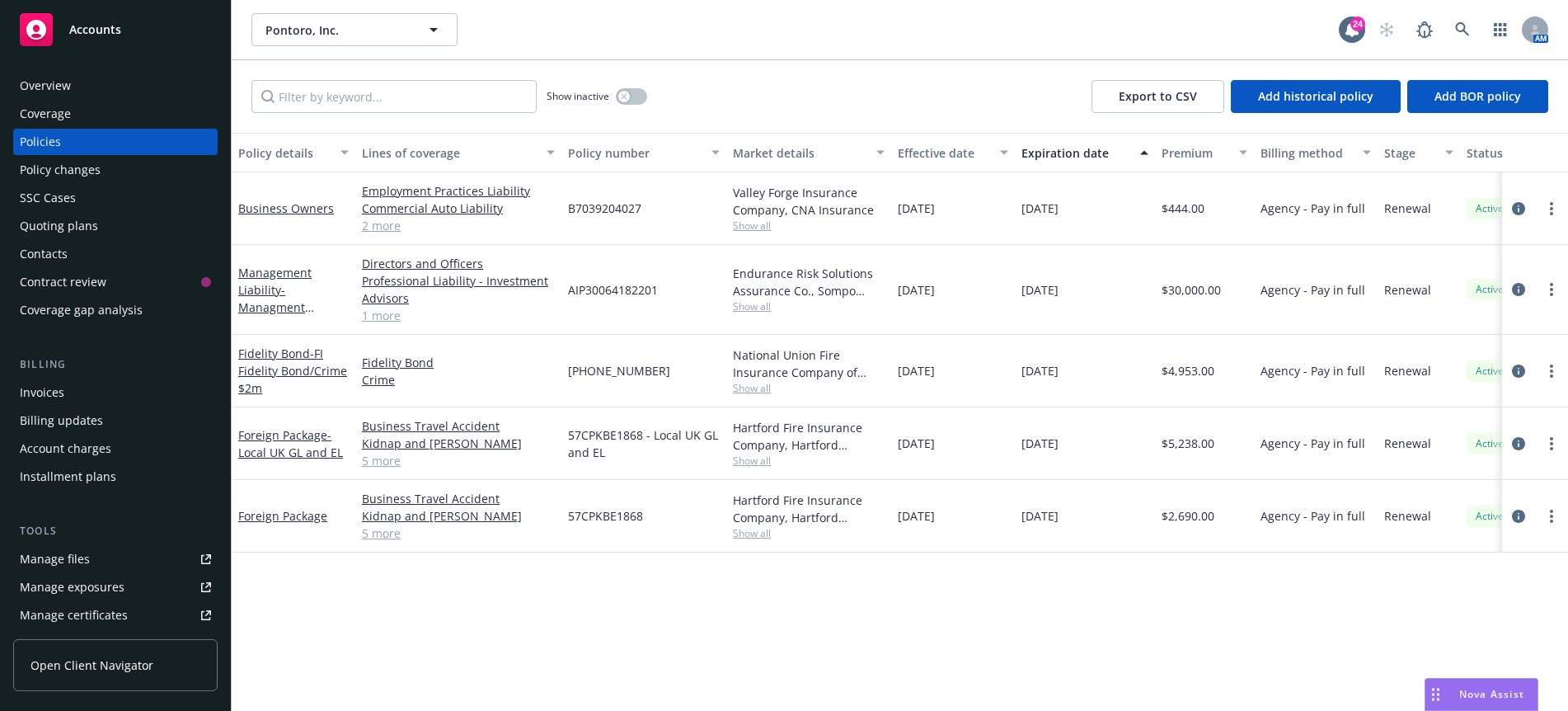
click at [690, 36] on div "Pontoro, Inc. Pontoro, Inc." at bounding box center [795, 30] width 1088 height 33
